Goal: Information Seeking & Learning: Understand process/instructions

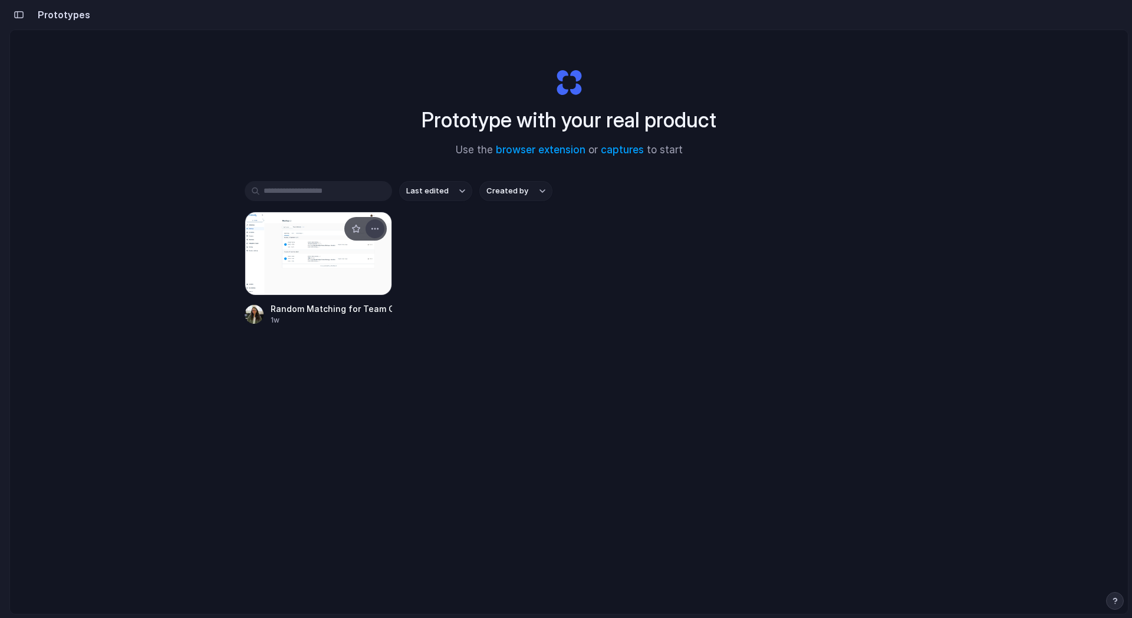
click at [376, 225] on div "button" at bounding box center [374, 228] width 9 height 9
click at [382, 358] on div "Open in new tab Rename Copy link Delete" at bounding box center [566, 309] width 1132 height 618
click at [554, 150] on link "browser extension" at bounding box center [541, 150] width 90 height 12
click at [174, 75] on div "Prototype with your real product Use the browser extension or captures to start…" at bounding box center [569, 353] width 1118 height 646
click at [136, 479] on div "Prototype with your real product Use the browser extension or captures to start…" at bounding box center [569, 353] width 1118 height 646
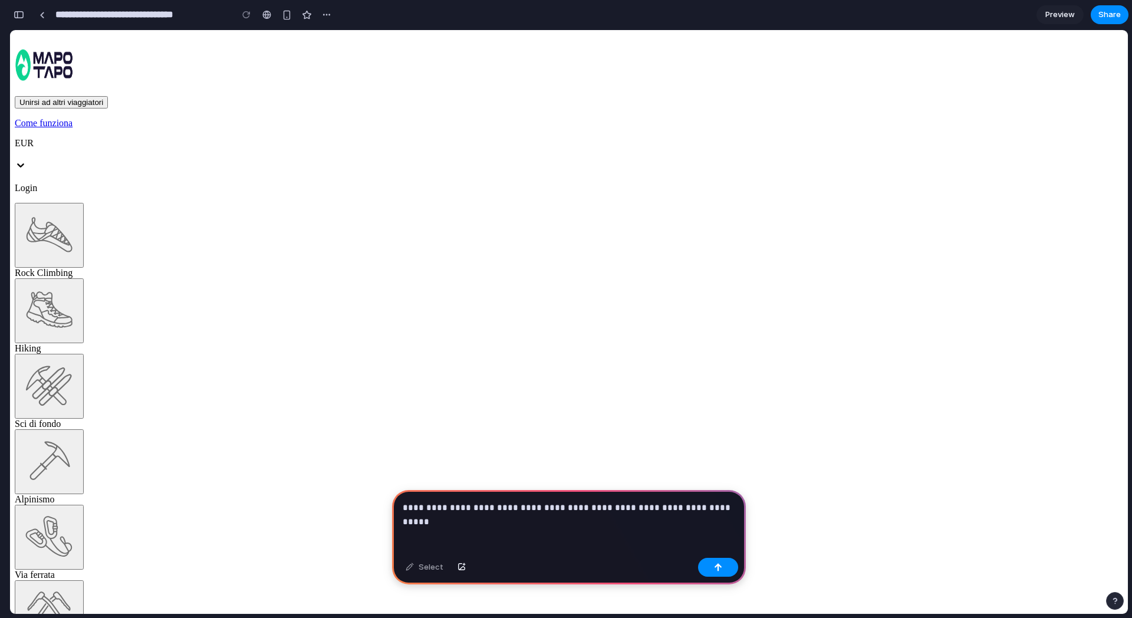
click at [674, 504] on p "**********" at bounding box center [569, 507] width 332 height 14
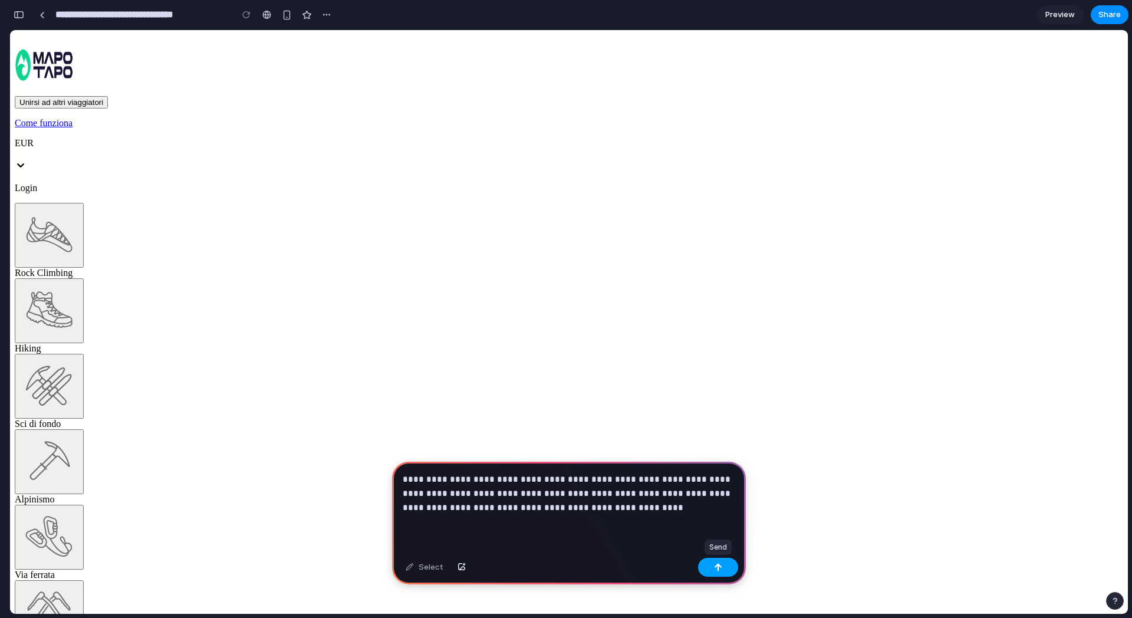
click at [729, 568] on button "button" at bounding box center [718, 567] width 40 height 19
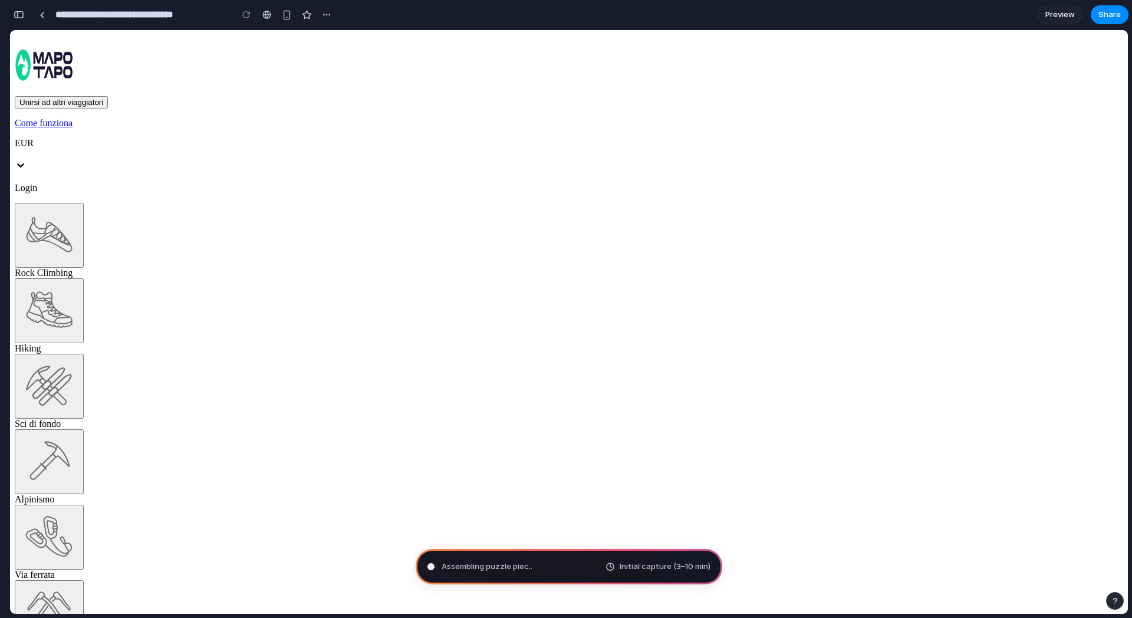
type input "**********"
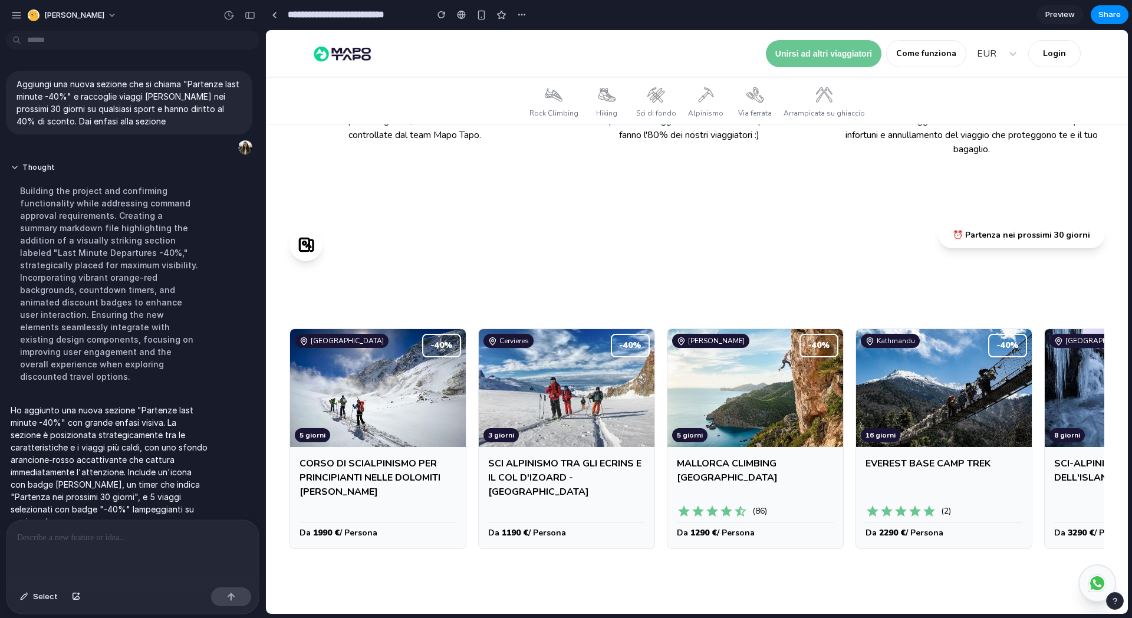
scroll to position [616, 0]
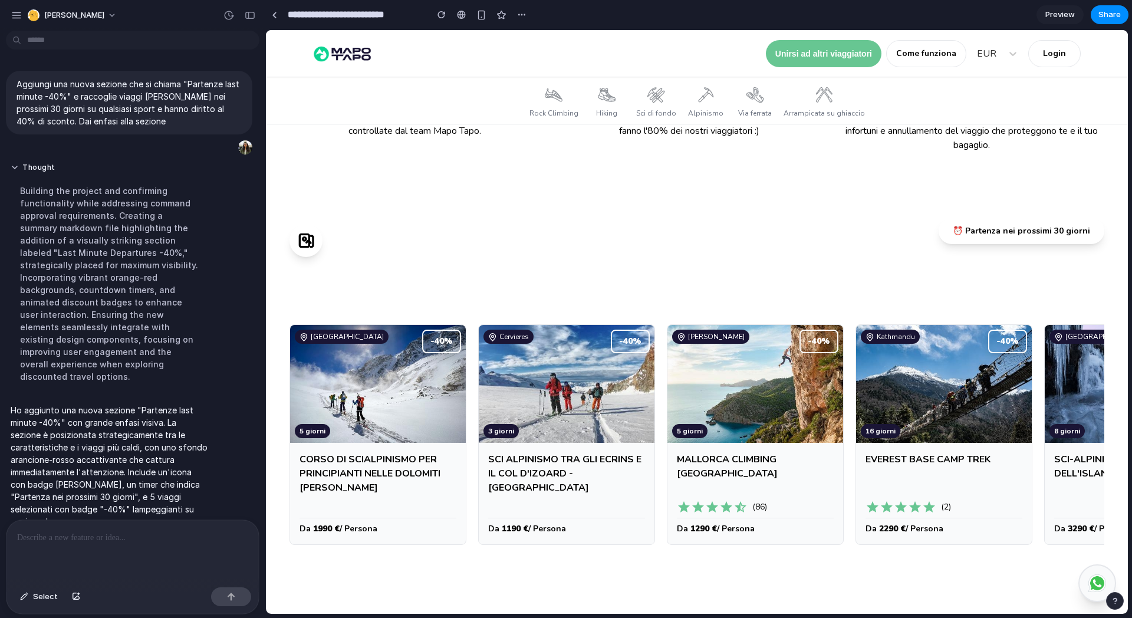
click at [1057, 233] on div "⏰ Partenza nei prossimi 30 giorni" at bounding box center [1021, 231] width 166 height 26
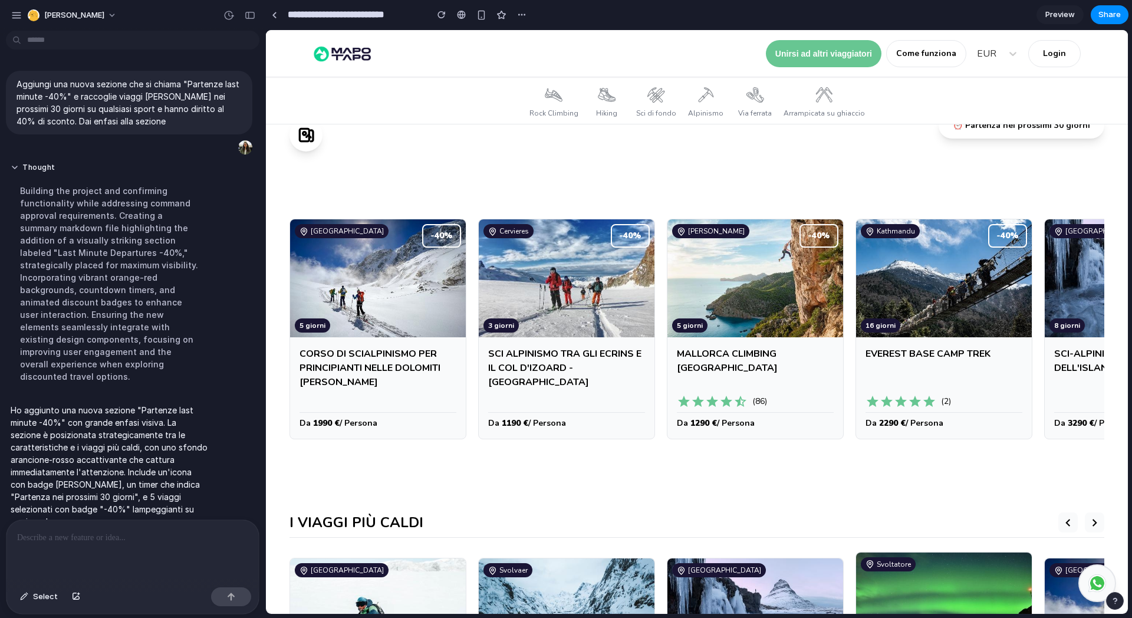
click at [299, 117] on div "Rock Climbing Hiking Sci di fondo Alpinismo Via ferrata Arrampicata su ghiaccio" at bounding box center [697, 100] width 862 height 47
click at [299, 134] on icon at bounding box center [303, 134] width 9 height 12
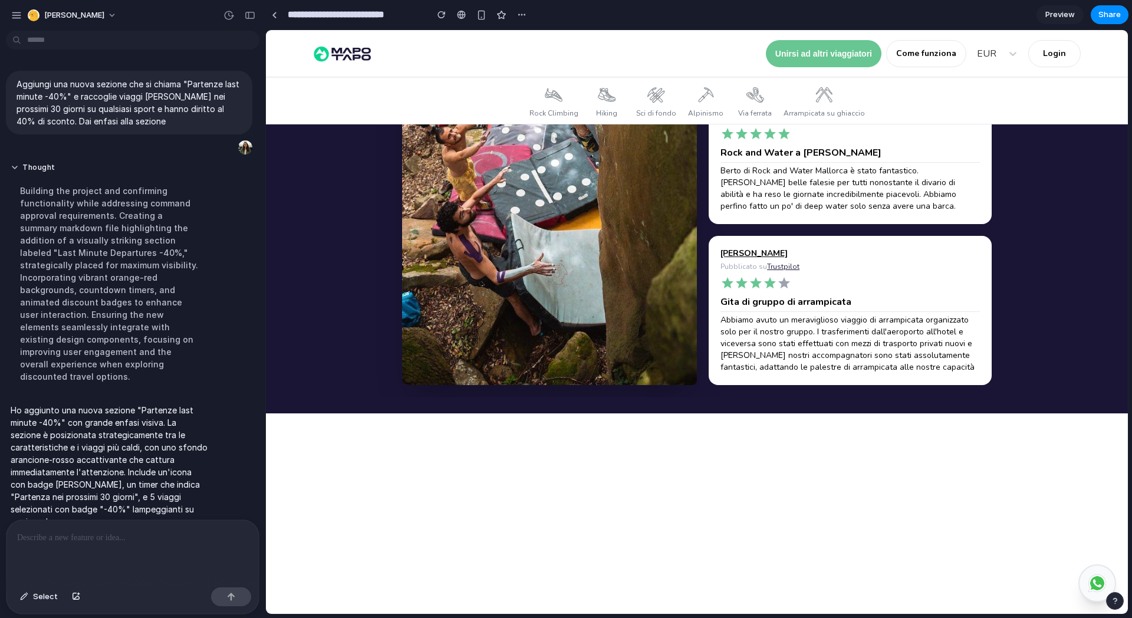
scroll to position [2087, 0]
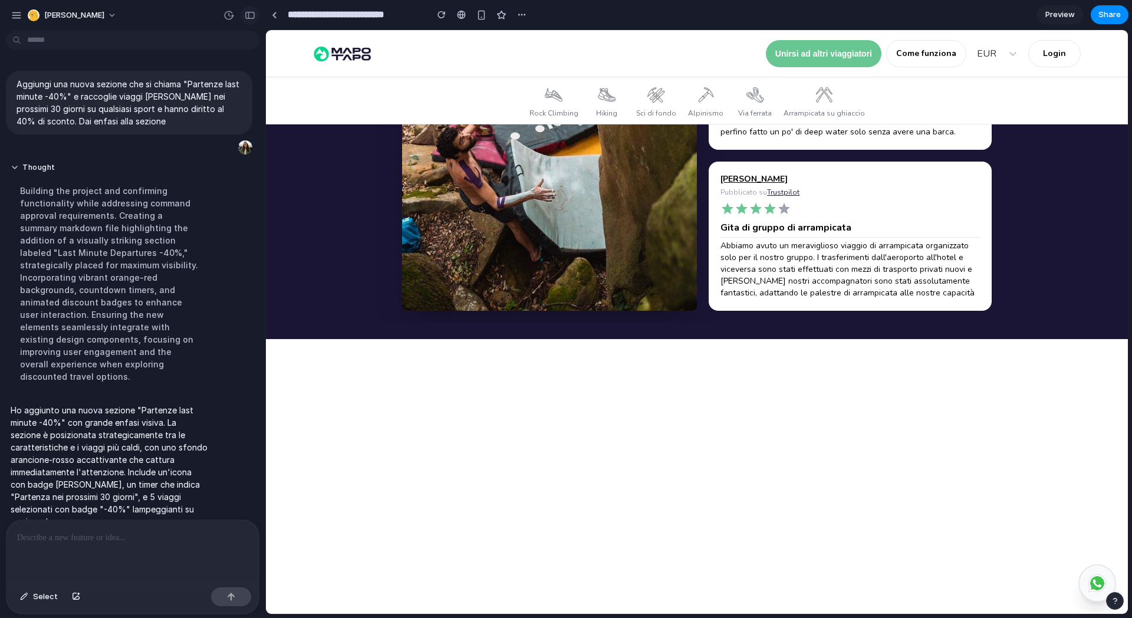
click at [242, 9] on button "button" at bounding box center [249, 15] width 19 height 19
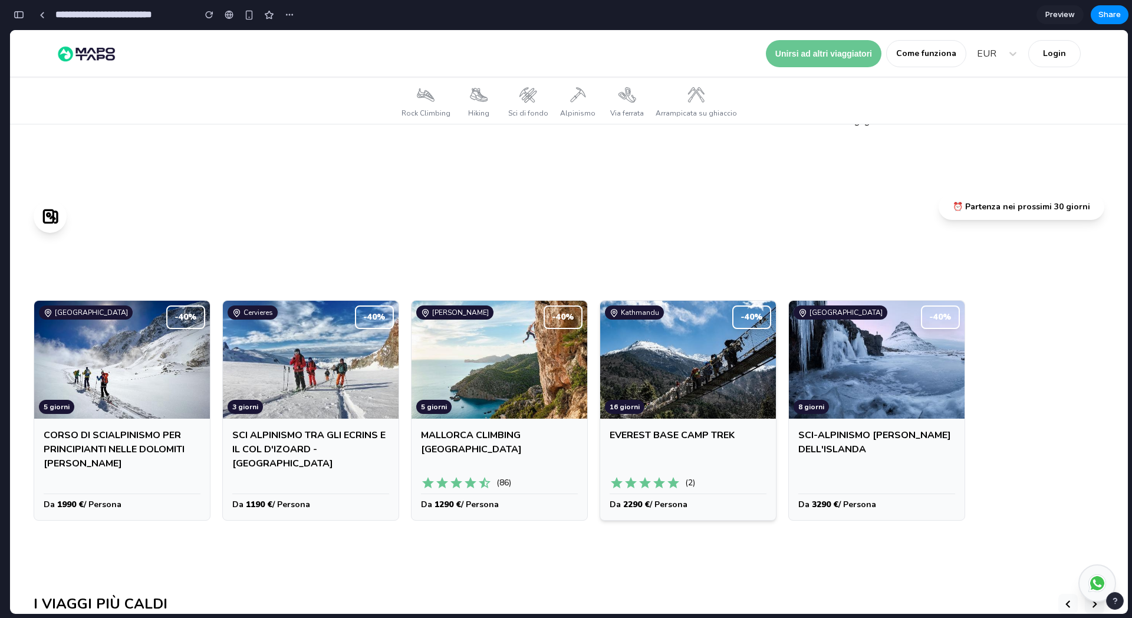
scroll to position [633, 0]
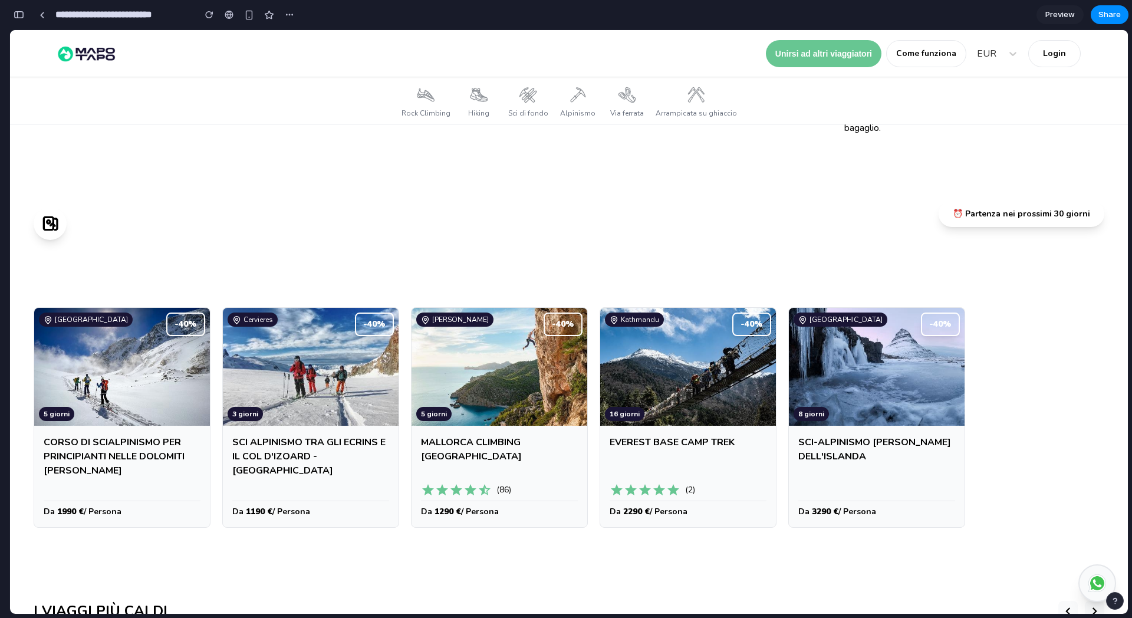
click at [973, 210] on div "⏰ Partenza nei prossimi 30 giorni" at bounding box center [1021, 214] width 166 height 26
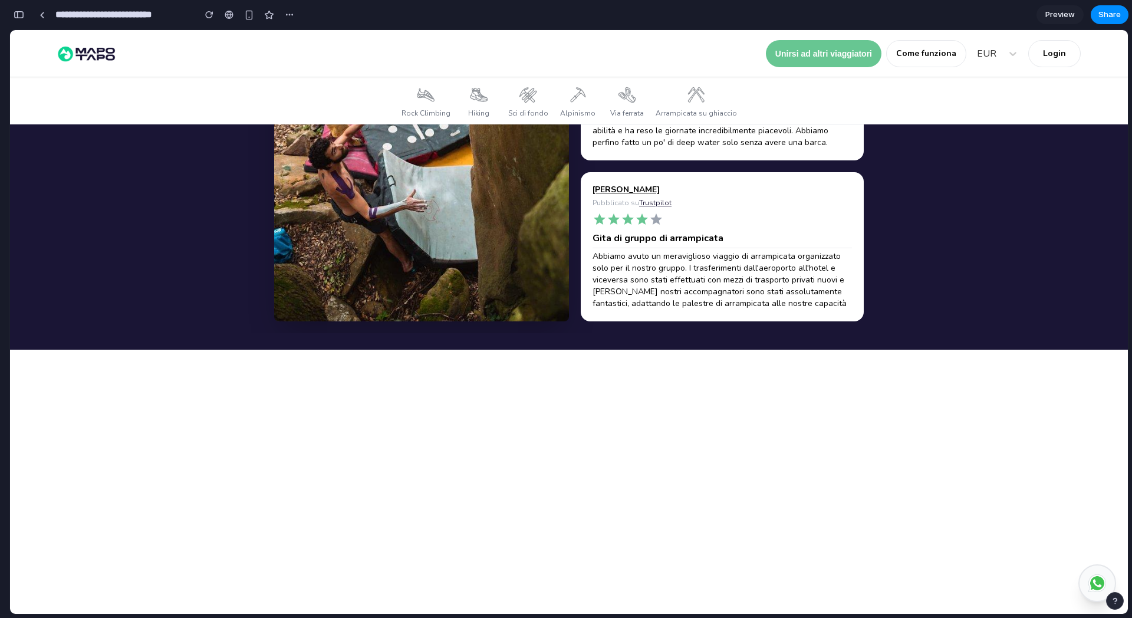
scroll to position [2163, 0]
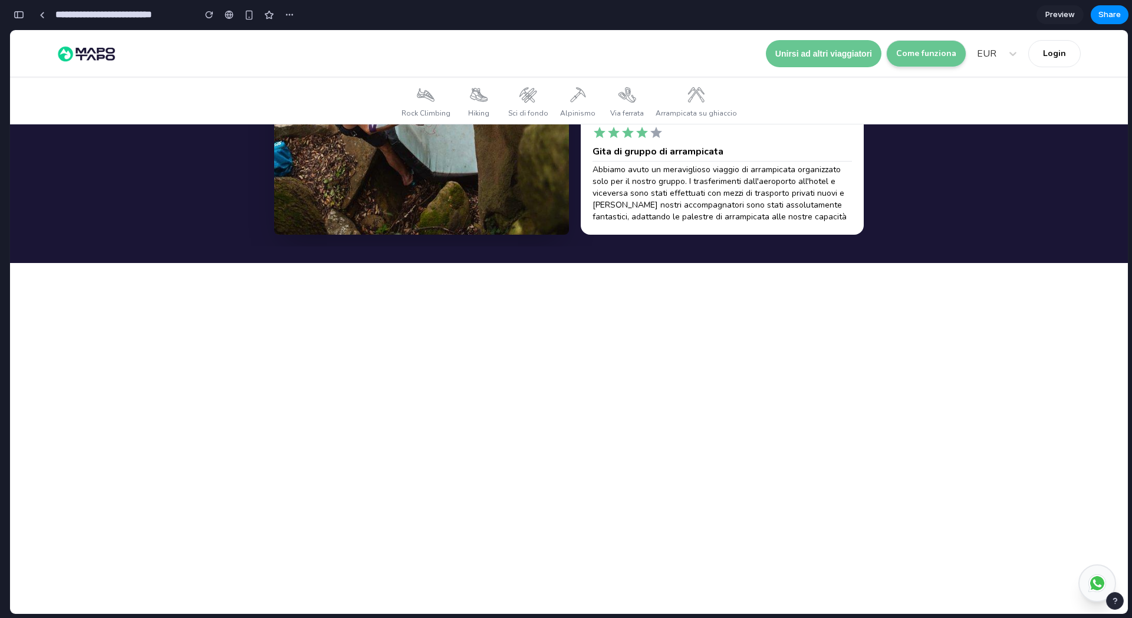
click at [920, 57] on p "Come funziona" at bounding box center [926, 53] width 80 height 27
